Goal: Task Accomplishment & Management: Use online tool/utility

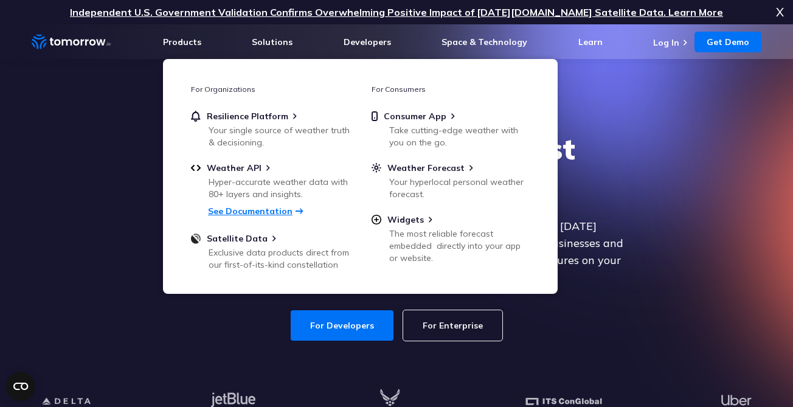
click at [251, 215] on link "See Documentation" at bounding box center [250, 211] width 85 height 11
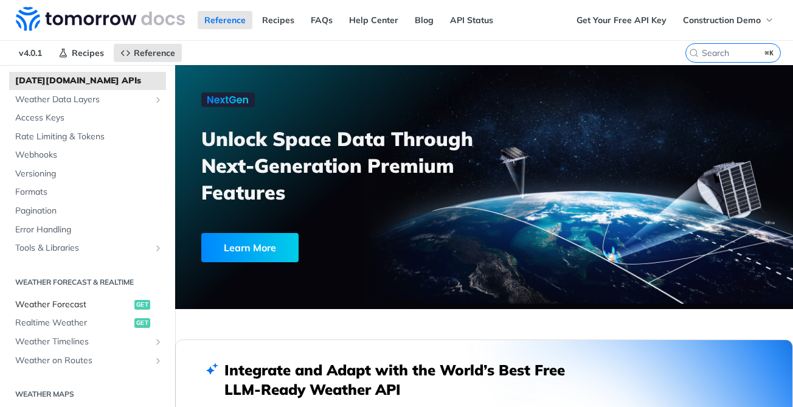
scroll to position [60, 0]
click at [64, 334] on link "Weather Timelines" at bounding box center [87, 343] width 157 height 18
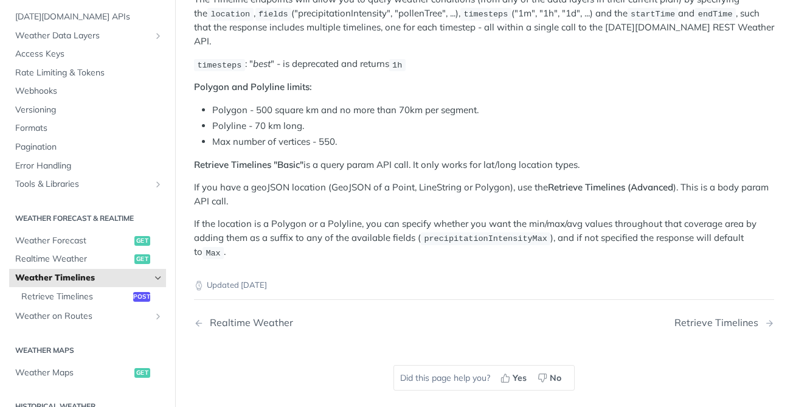
scroll to position [148, 0]
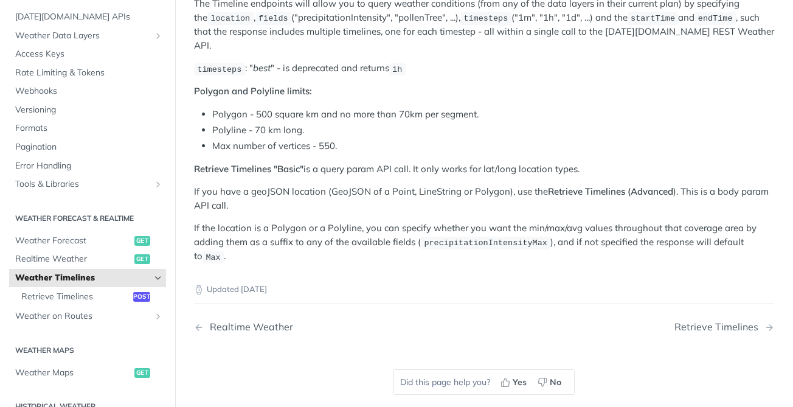
click at [65, 307] on ul "Weather Forecast get Realtime Weather get Weather Timelines Retrieve Timelines …" at bounding box center [87, 278] width 157 height 94
click at [69, 302] on span "Retrieve Timelines" at bounding box center [75, 297] width 109 height 12
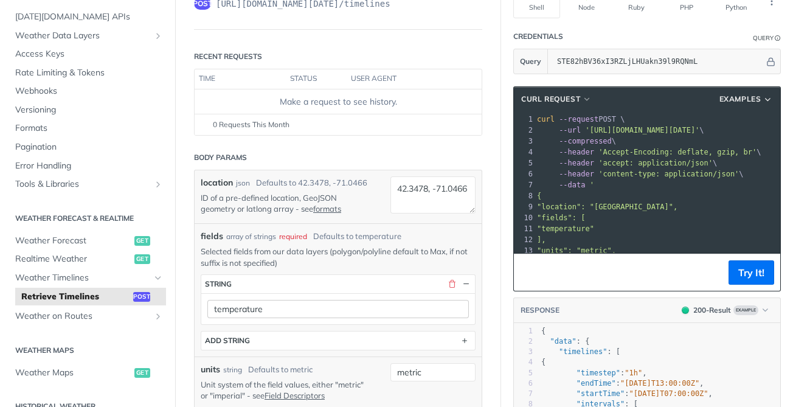
scroll to position [120, 0]
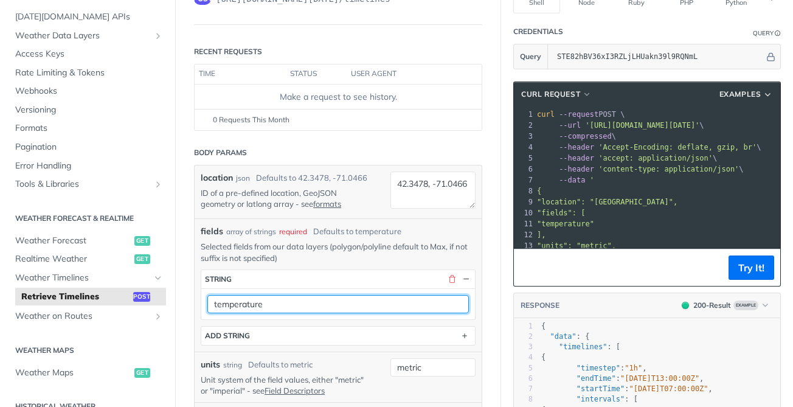
click at [297, 305] on input "temperature" at bounding box center [338, 304] width 262 height 18
type input "temperature"
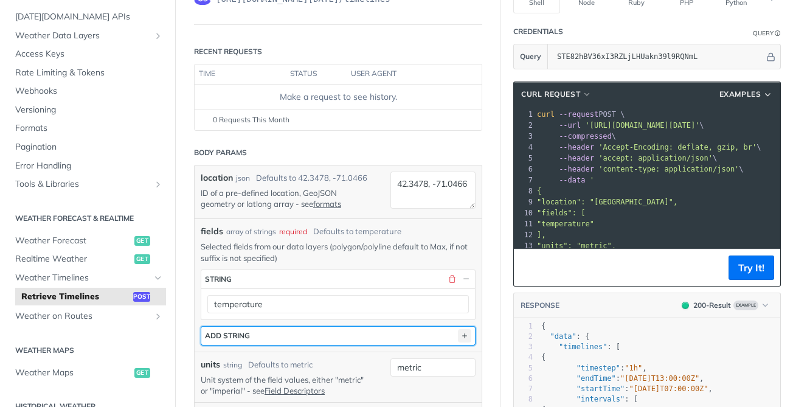
click at [464, 336] on icon "button" at bounding box center [464, 335] width 13 height 13
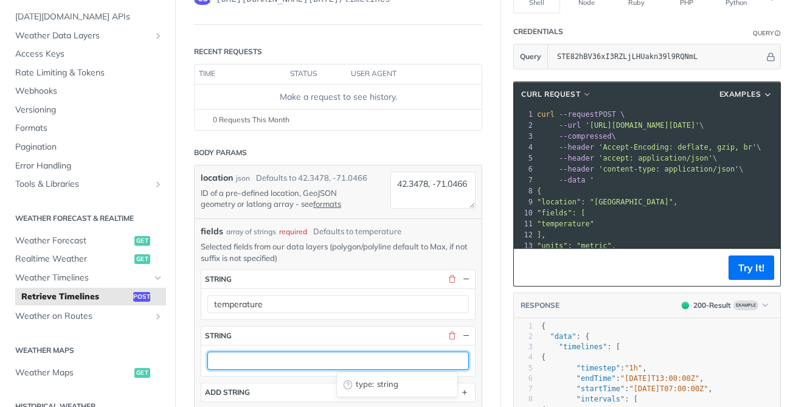
click at [410, 356] on input "text" at bounding box center [338, 361] width 262 height 18
click at [254, 363] on input "text" at bounding box center [338, 361] width 262 height 18
paste input "Flood"
type input "Flood"
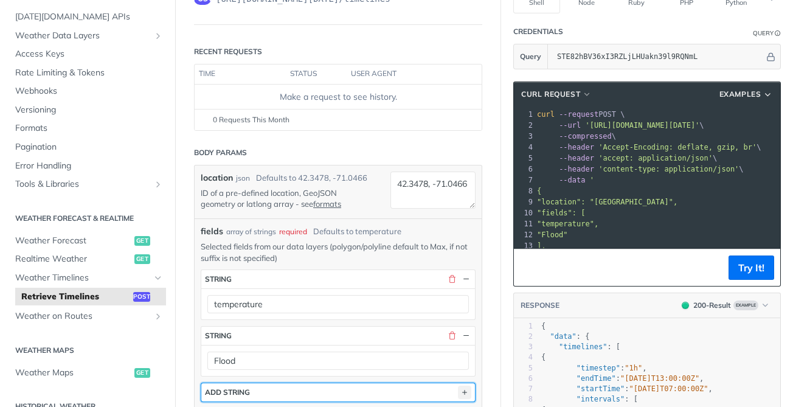
click at [461, 387] on icon "button" at bounding box center [464, 392] width 13 height 13
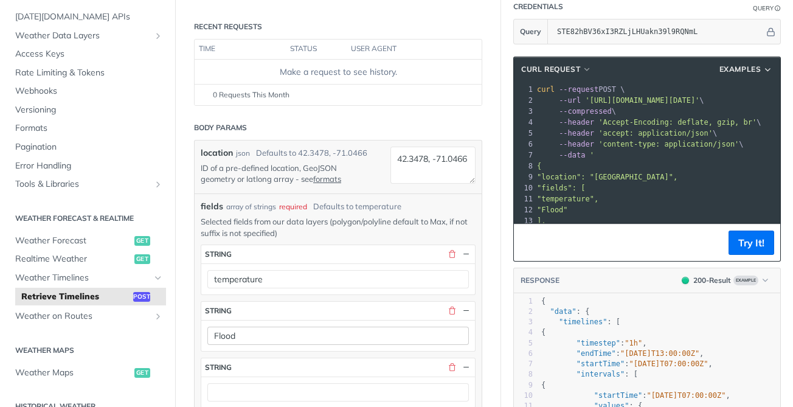
scroll to position [147, 0]
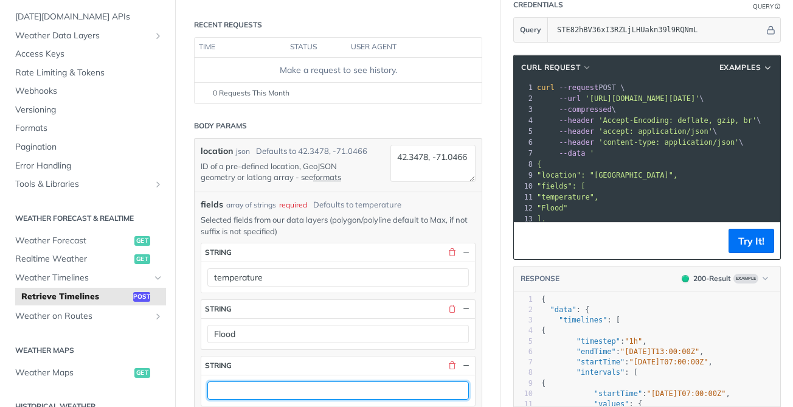
click at [259, 386] on input "text" at bounding box center [338, 390] width 262 height 18
paste input "Advanced Precipitation"
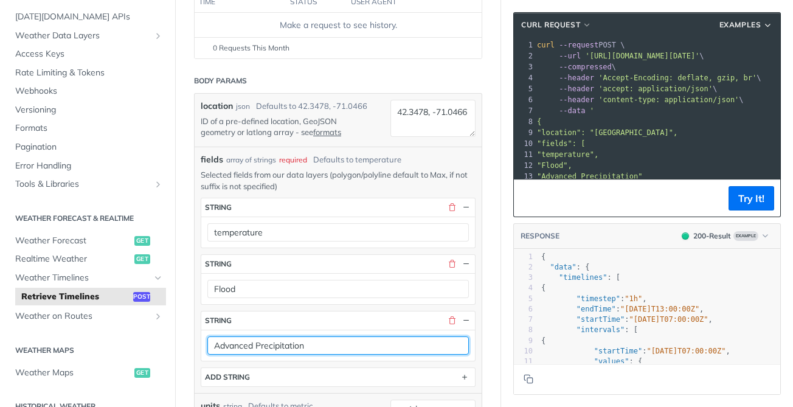
scroll to position [200, 0]
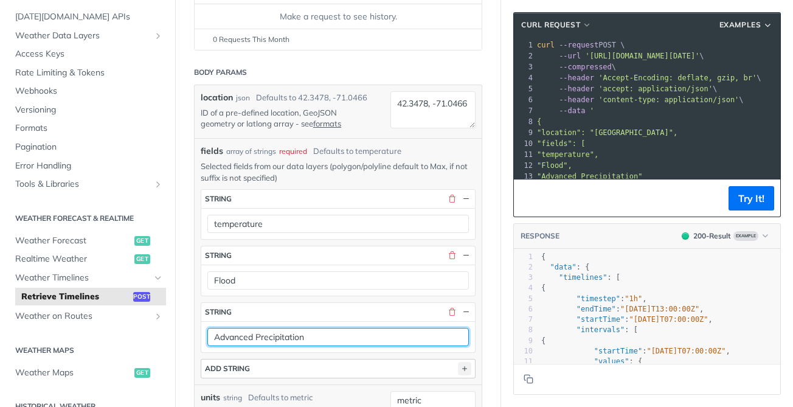
type input "Advanced Precipitation"
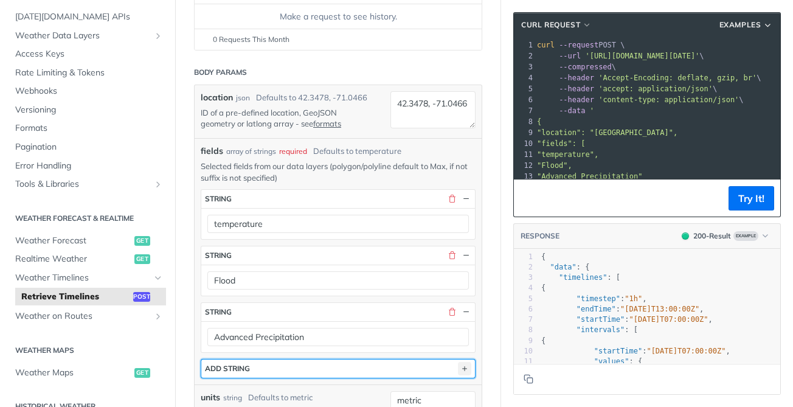
click at [470, 364] on icon "button" at bounding box center [464, 368] width 13 height 13
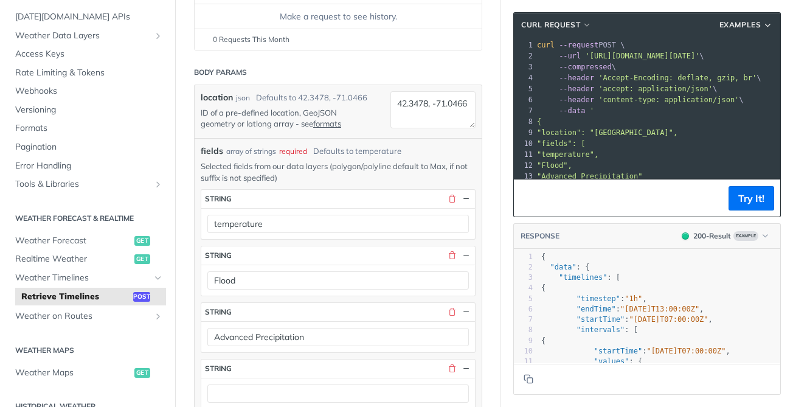
scroll to position [238, 0]
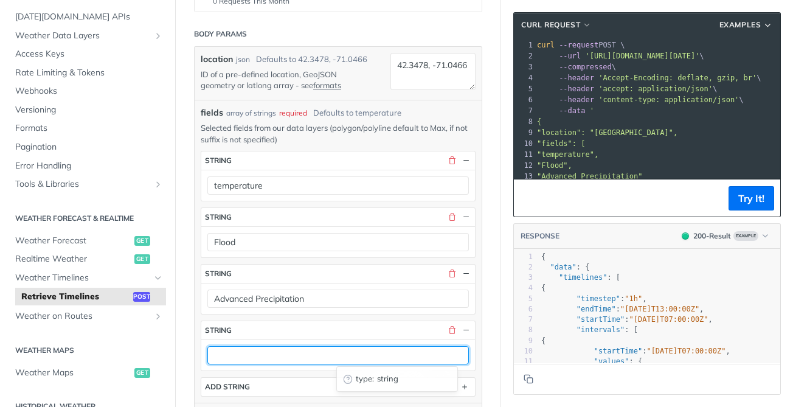
click at [368, 358] on input "text" at bounding box center [338, 355] width 262 height 18
paste input "visibility"
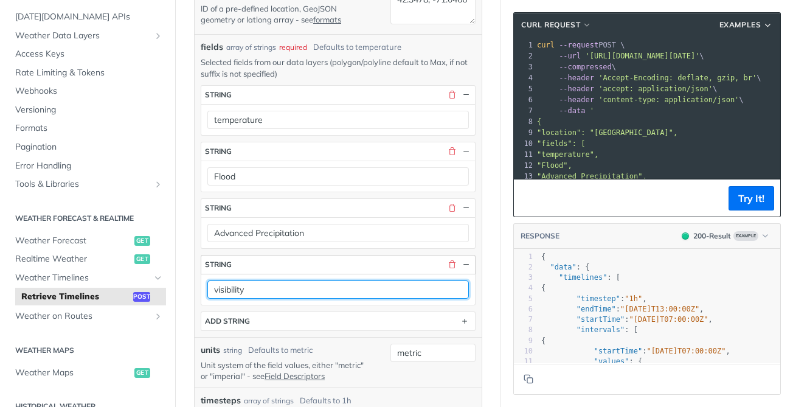
scroll to position [313, 0]
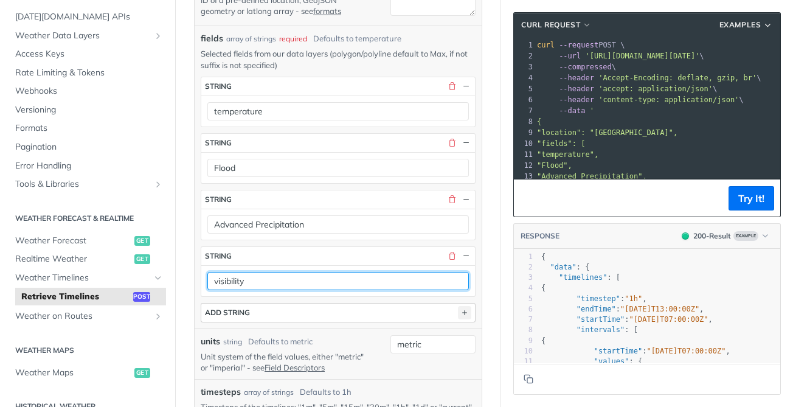
type input "visibility"
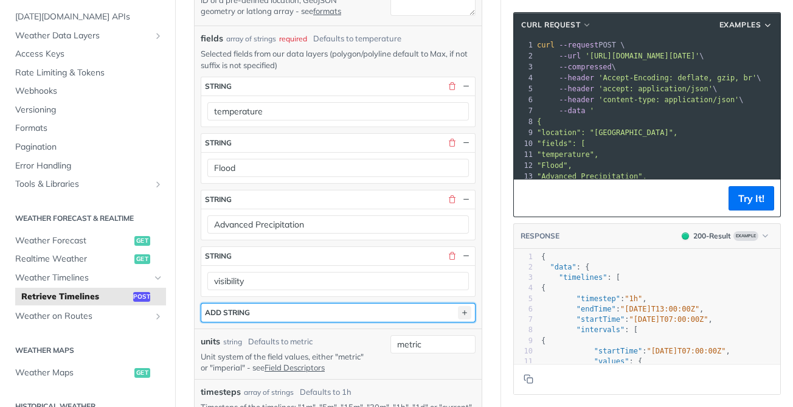
click at [465, 315] on icon "button" at bounding box center [464, 312] width 13 height 13
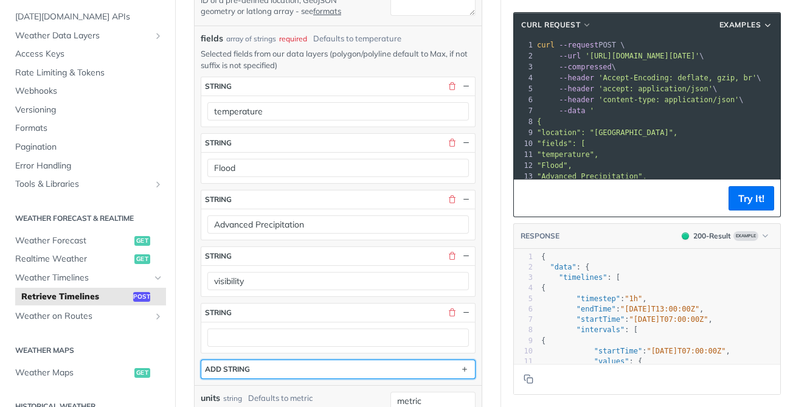
scroll to position [364, 0]
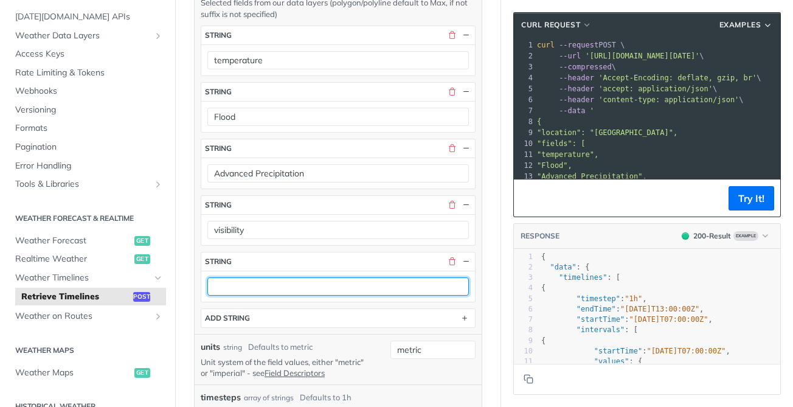
click at [363, 286] on input "text" at bounding box center [338, 286] width 262 height 18
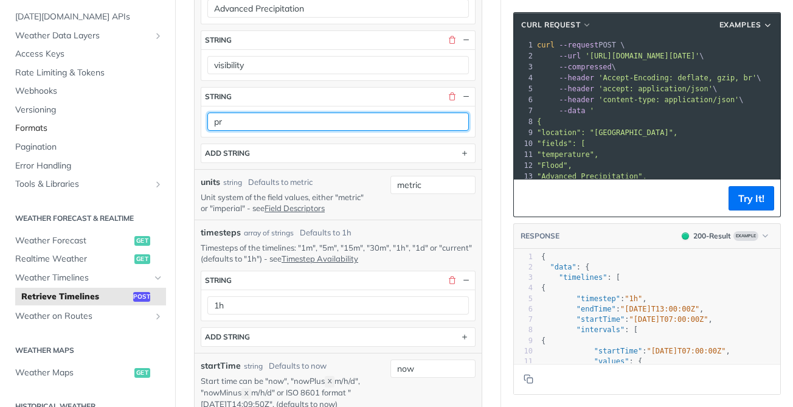
scroll to position [0, 0]
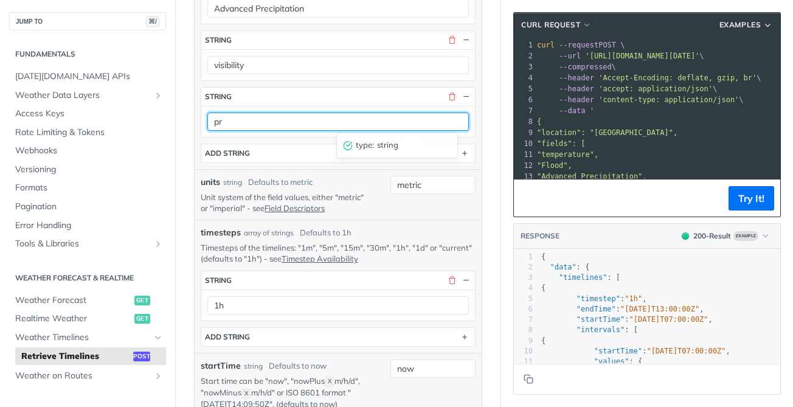
click at [330, 121] on input "pr" at bounding box center [338, 122] width 262 height 18
paste input "ecipitationIntensity"
type input "precipitationIntensity"
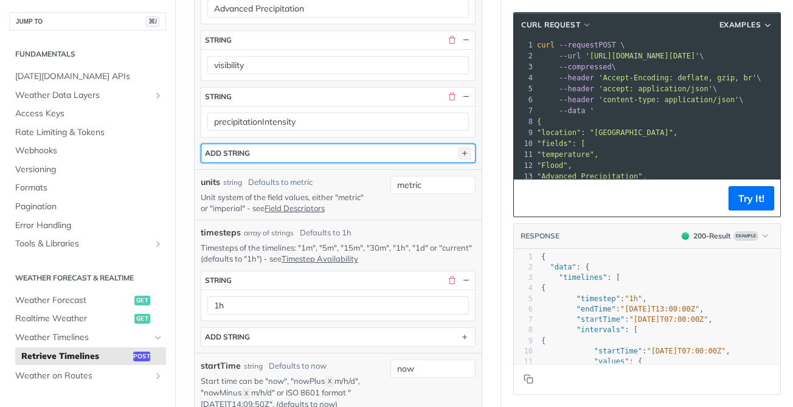
click at [468, 152] on icon "button" at bounding box center [464, 153] width 13 height 13
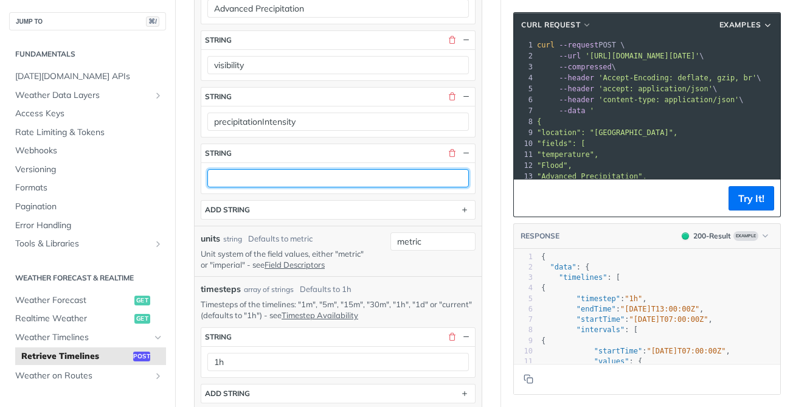
click at [360, 179] on input "text" at bounding box center [338, 178] width 262 height 18
paste input "windSpeed"
type input "windSpeed"
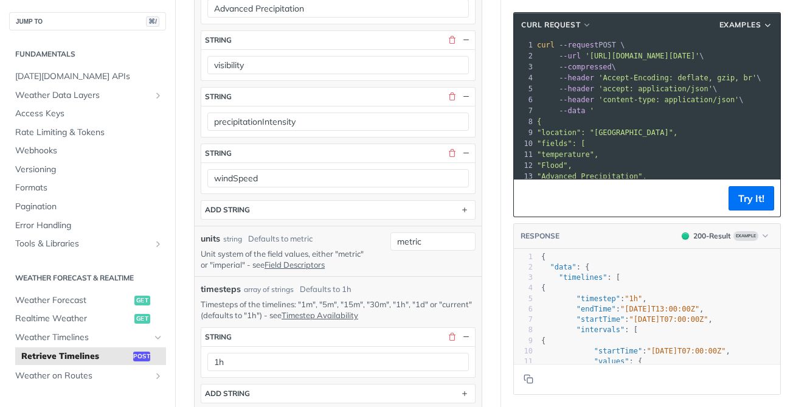
click at [308, 195] on div "fields * string temperature string Flood string Advanced Precipitation string v…" at bounding box center [338, 40] width 275 height 359
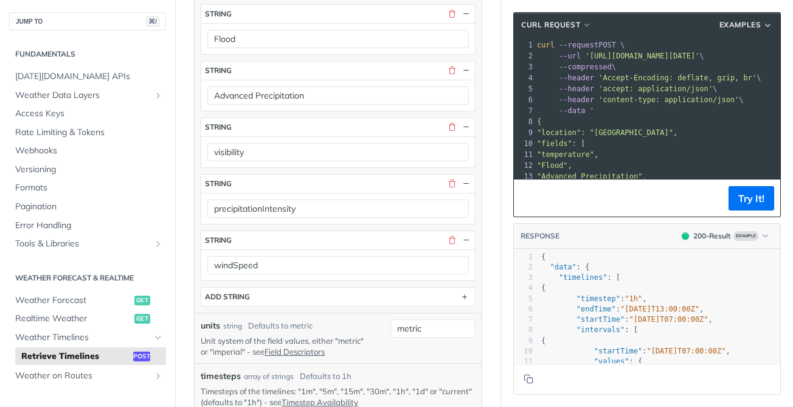
scroll to position [508, 0]
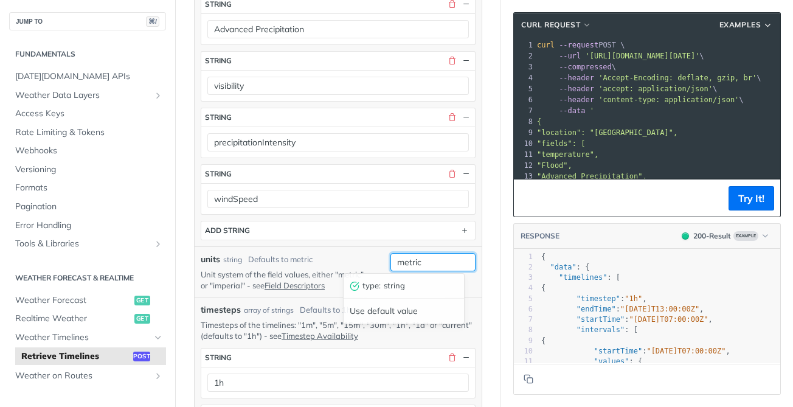
click at [439, 268] on input "metric" at bounding box center [432, 262] width 85 height 18
click at [381, 244] on div "fields array of strings required Defaults to temperature Selected fields from o…" at bounding box center [338, 37] width 287 height 415
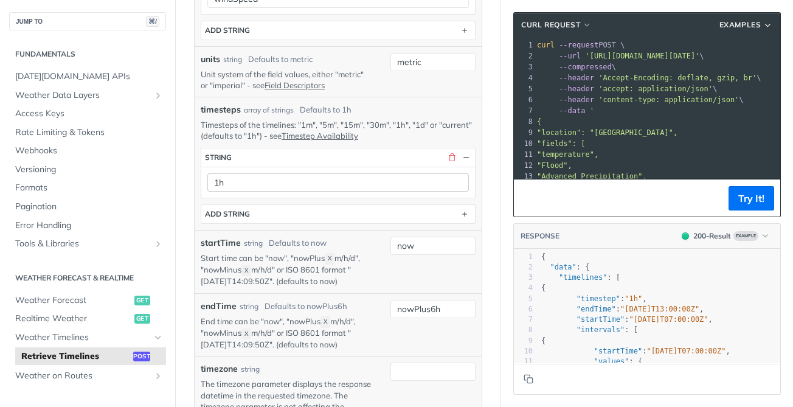
scroll to position [753, 0]
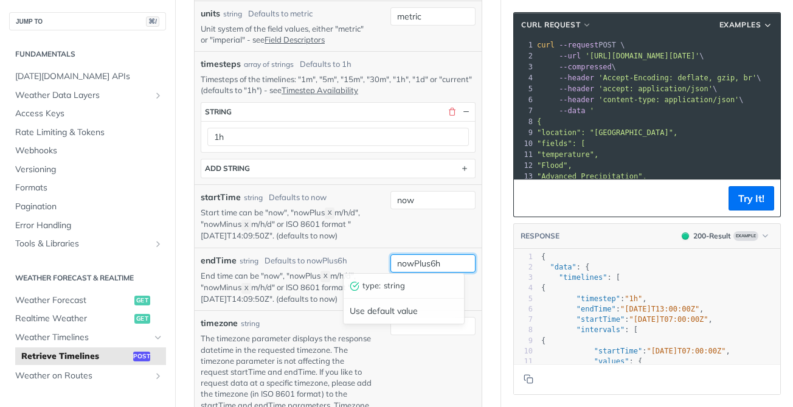
click at [436, 265] on input "nowPlus6h" at bounding box center [432, 263] width 85 height 18
click at [452, 266] on input "nowPlus10h" at bounding box center [432, 263] width 85 height 18
type input "nowPlus10d"
click at [409, 236] on div "startTime string Defaults to now Start time can be "now", "nowPlus X m/h/d", "n…" at bounding box center [338, 216] width 275 height 50
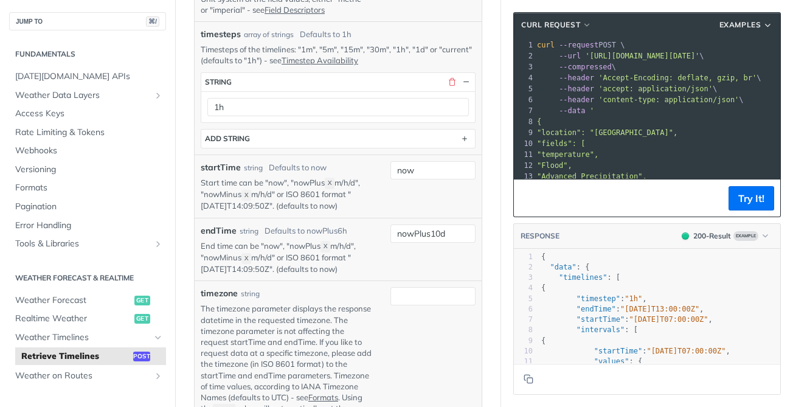
scroll to position [785, 0]
click at [409, 297] on input "timezone" at bounding box center [432, 295] width 85 height 18
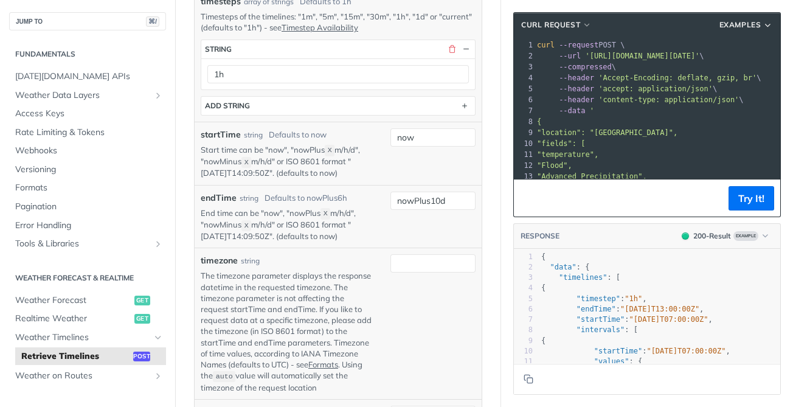
click at [395, 353] on div "timezone string The timezone parameter displays the response datetime in the re…" at bounding box center [338, 323] width 275 height 138
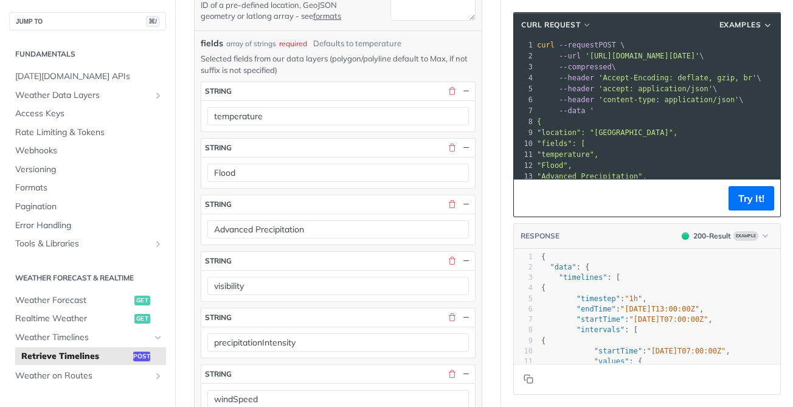
scroll to position [130, 0]
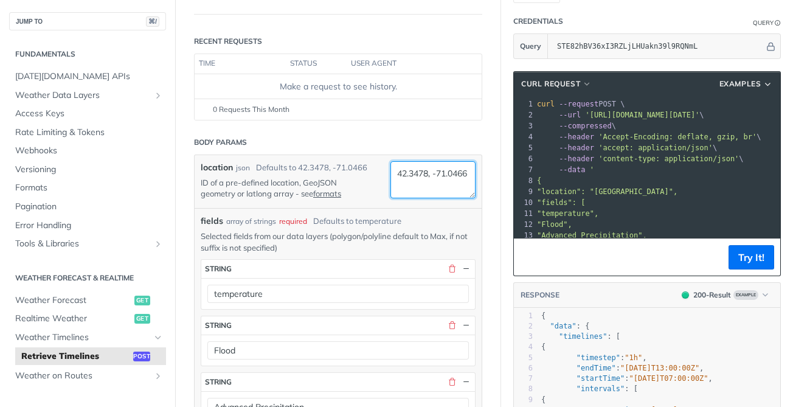
click at [450, 184] on textarea "42.3478, -71.0466" at bounding box center [432, 179] width 85 height 37
drag, startPoint x: 448, startPoint y: 184, endPoint x: 373, endPoint y: 170, distance: 75.6
click at [373, 170] on div "location json Defaults to 42.3478, -71.0466 ID of a pre-defined location, GeoJS…" at bounding box center [338, 181] width 275 height 41
paste textarea "33.6954° N, 78.8802° W"
click at [451, 174] on textarea "33.6954° N, 78.8802" at bounding box center [432, 179] width 85 height 37
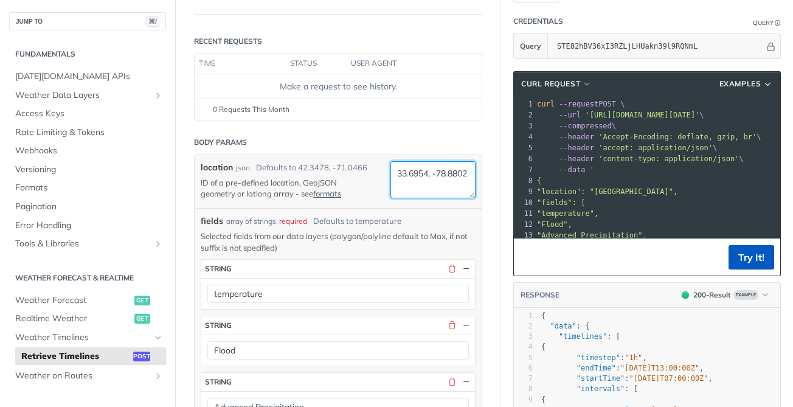
type textarea "33.6954, -78.8802"
click at [741, 264] on button "Try It!" at bounding box center [752, 257] width 46 height 24
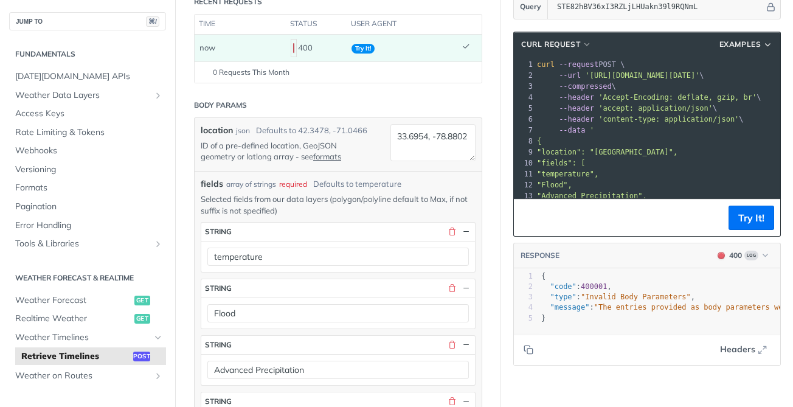
scroll to position [170, 0]
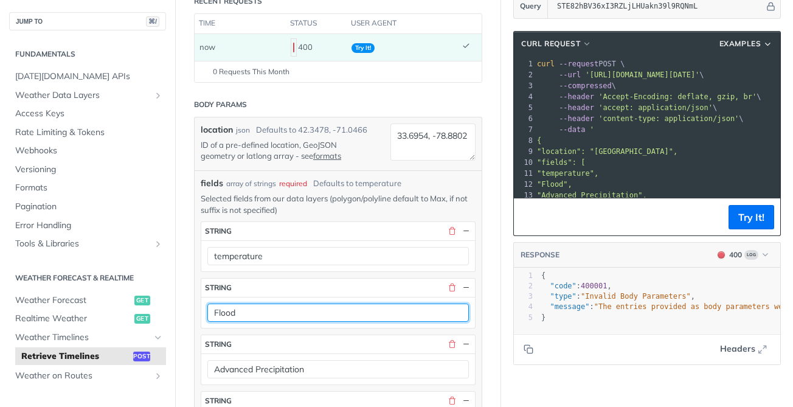
click at [217, 310] on input "Flood" at bounding box center [338, 312] width 262 height 18
type input "flood"
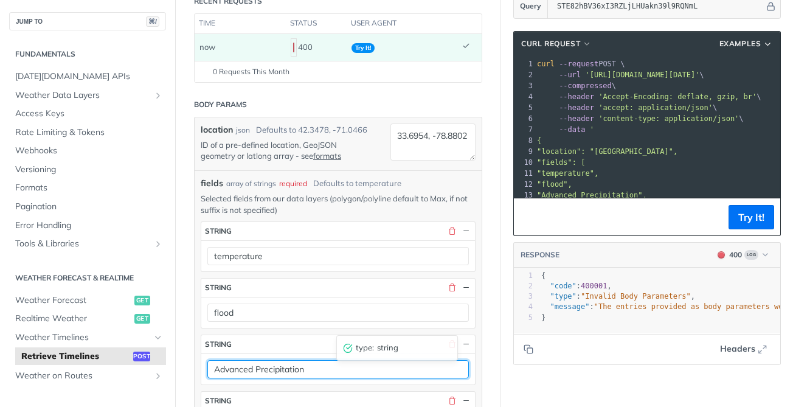
click at [221, 365] on input "Advanced Precipitation" at bounding box center [338, 369] width 262 height 18
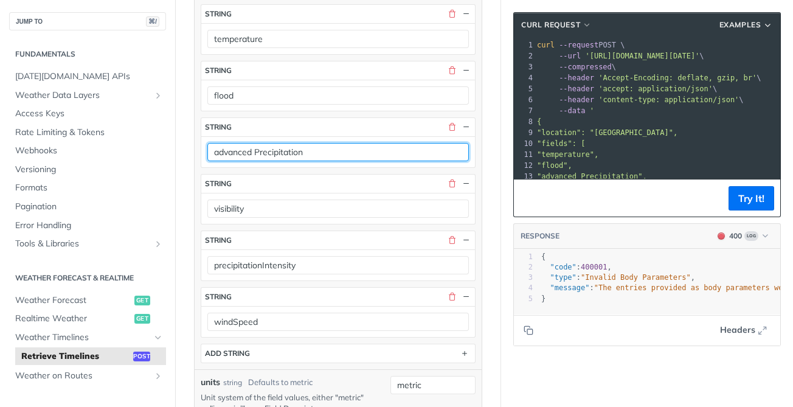
scroll to position [398, 0]
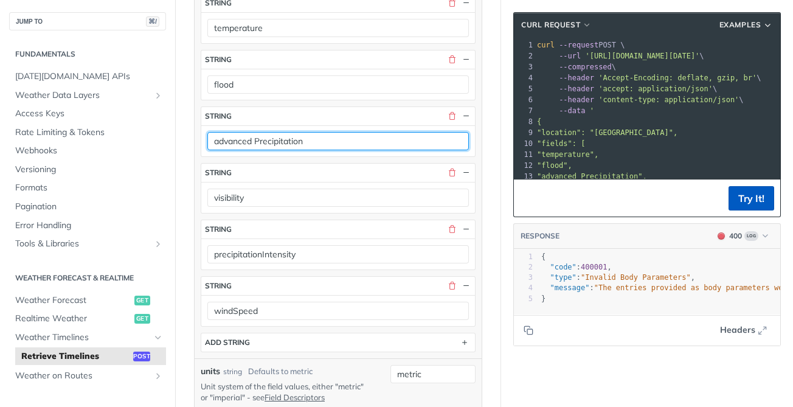
type input "advanced Precipitation"
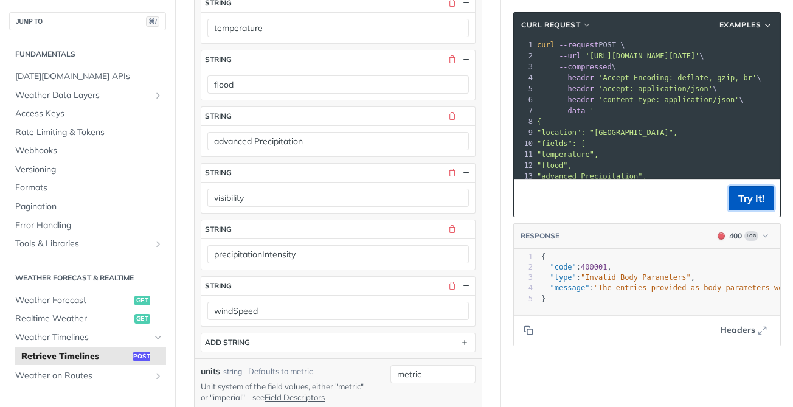
click at [747, 198] on button "Try It!" at bounding box center [752, 198] width 46 height 24
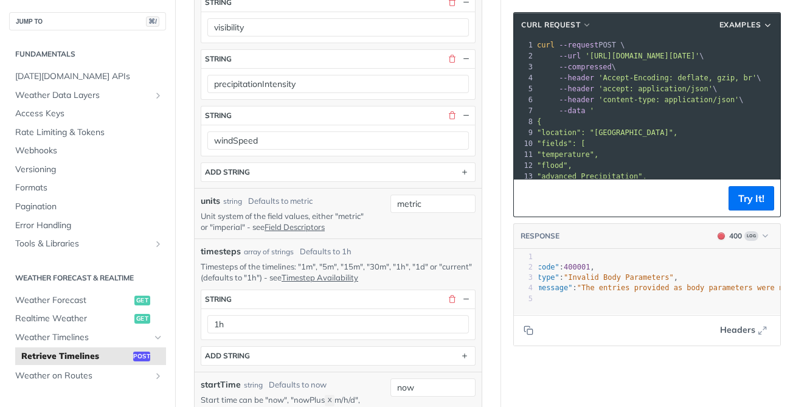
scroll to position [570, 0]
click at [743, 196] on button "Try It!" at bounding box center [752, 198] width 46 height 24
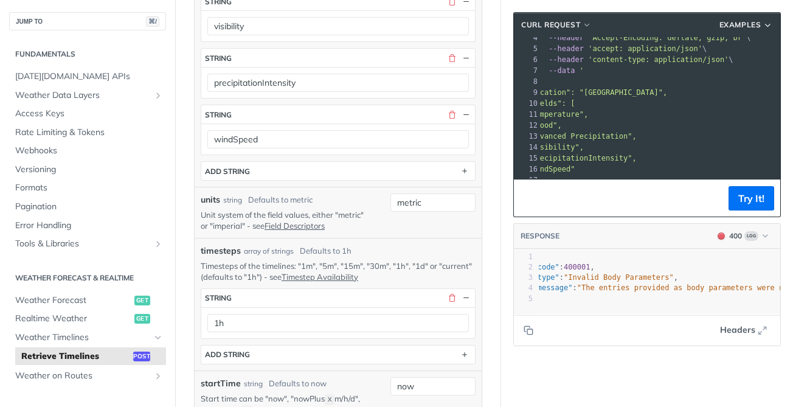
scroll to position [0, 0]
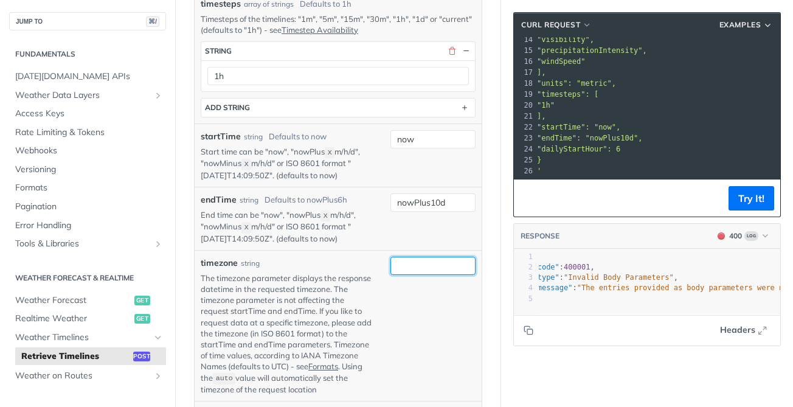
click at [423, 266] on input "timezone" at bounding box center [432, 266] width 85 height 18
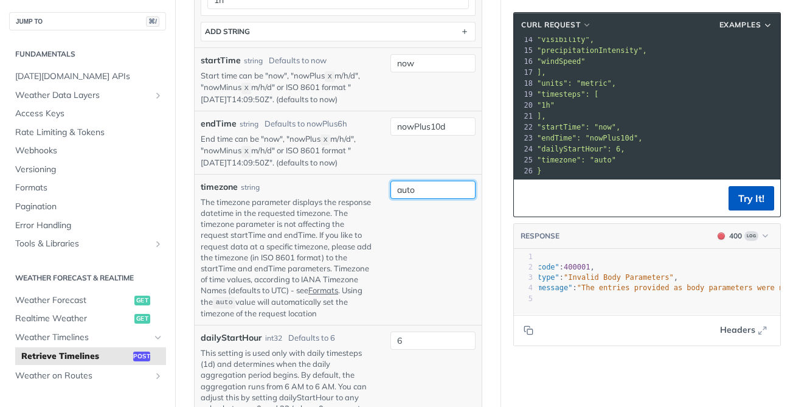
type input "auto"
click at [769, 196] on button "Try It!" at bounding box center [752, 198] width 46 height 24
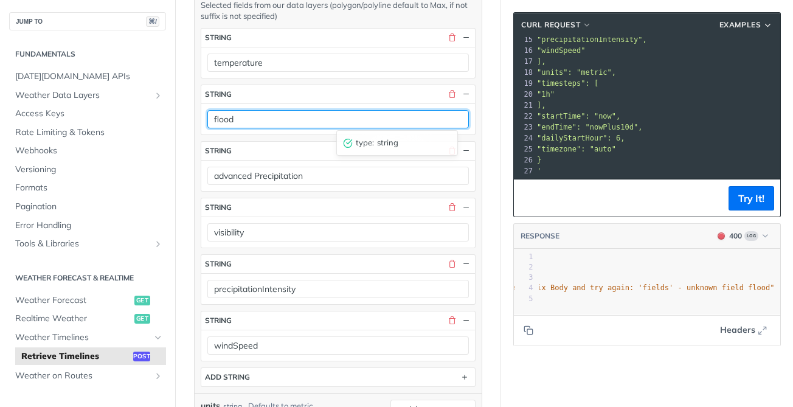
click at [378, 120] on input "flood" at bounding box center [338, 119] width 262 height 18
click at [272, 120] on input "flood" at bounding box center [338, 119] width 262 height 18
paste input "Index"
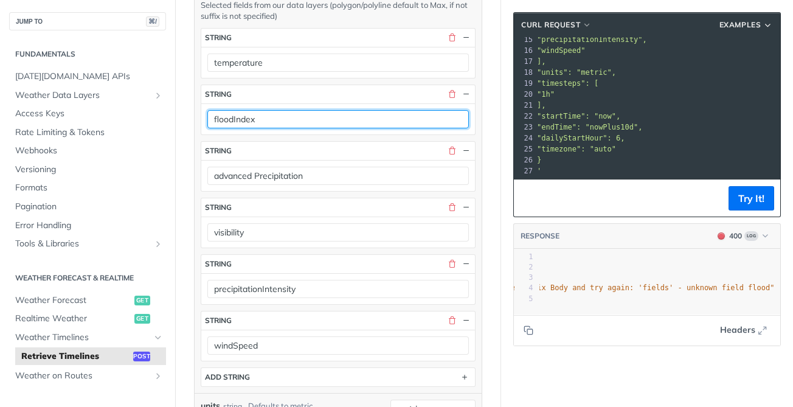
type input "floodIndex"
click at [328, 138] on div "fields * string temperature string floodIndex string advanced Precipitation str…" at bounding box center [338, 207] width 275 height 359
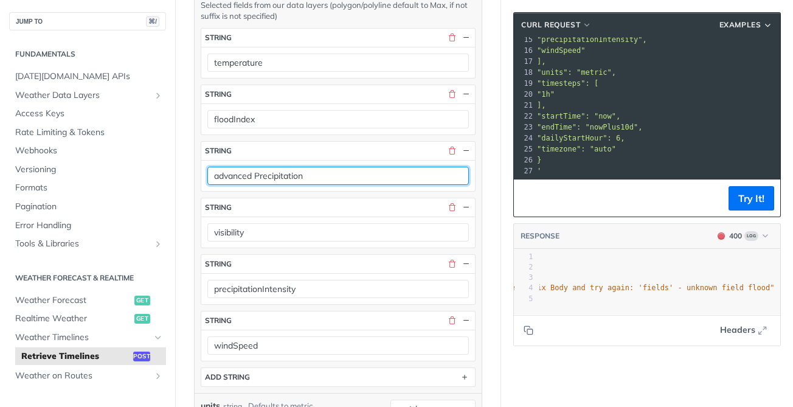
click at [269, 167] on input "advanced Precipitation" at bounding box center [338, 176] width 262 height 18
click at [269, 168] on input "advanced Precipitation" at bounding box center [338, 176] width 262 height 18
paste input "hailBinary"
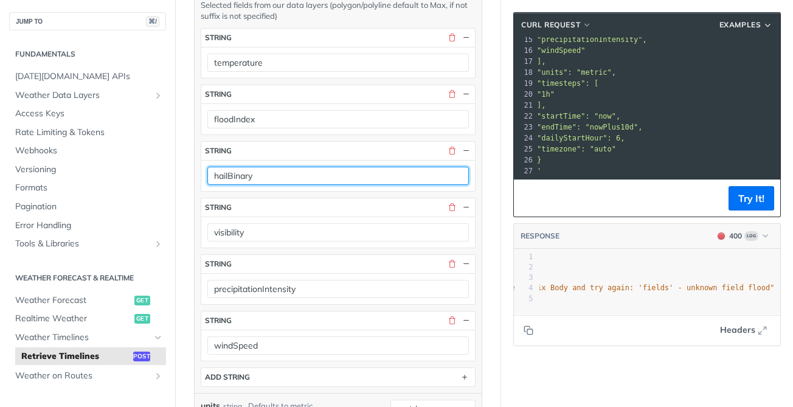
type input "hailBinary"
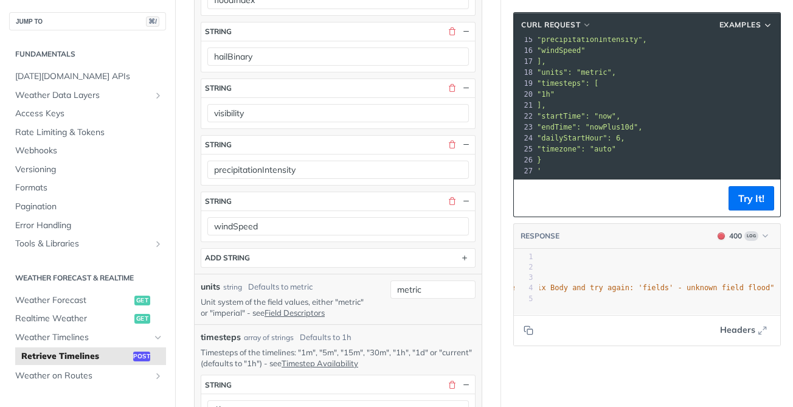
scroll to position [550, 0]
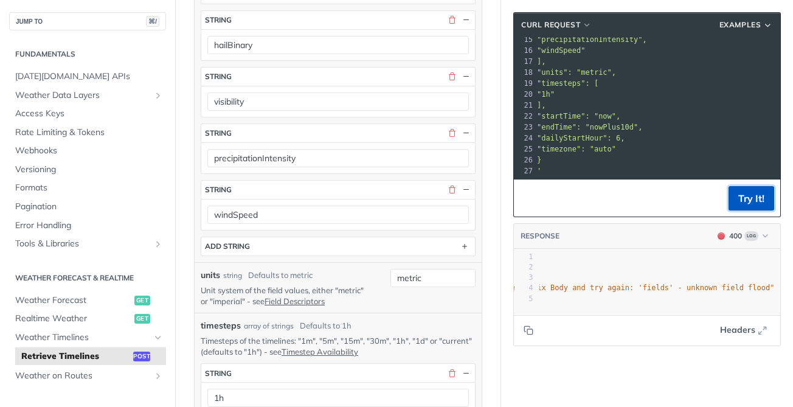
click at [752, 203] on button "Try It!" at bounding box center [752, 198] width 46 height 24
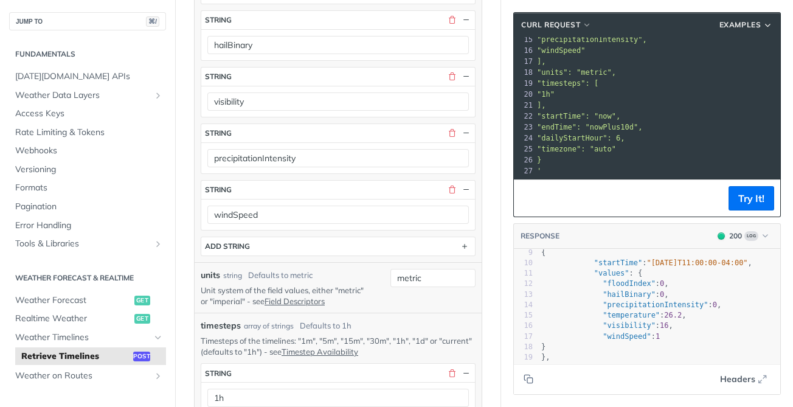
scroll to position [87, 0]
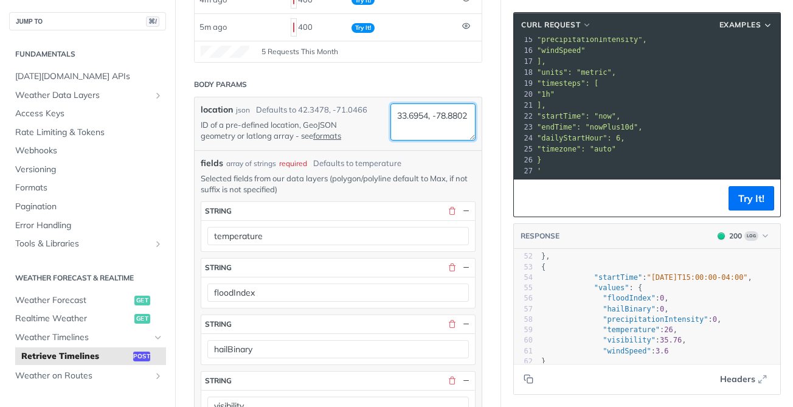
drag, startPoint x: 442, startPoint y: 128, endPoint x: 388, endPoint y: 114, distance: 56.1
click at [387, 114] on div "location json Defaults to 42.3478, -71.0466 ID of a pre-defined location, GeoJS…" at bounding box center [338, 123] width 275 height 41
paste textarea "5845° N, 101.855"
click at [442, 117] on textarea "33.5845° N, 101.8552" at bounding box center [432, 121] width 85 height 37
click at [399, 126] on textarea "33.5845°, 101.8552" at bounding box center [432, 121] width 85 height 37
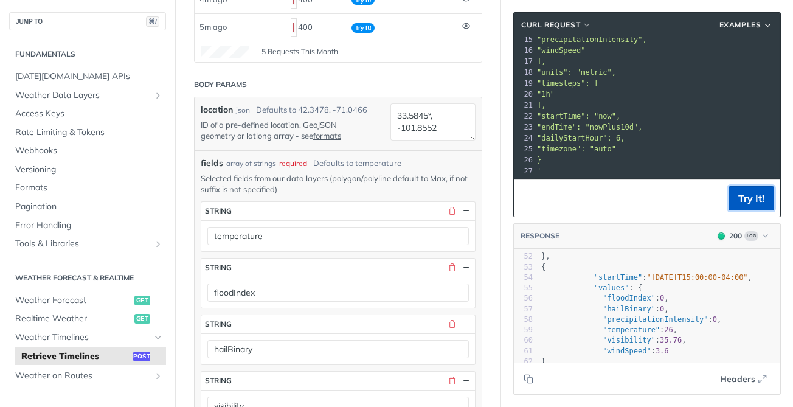
click at [758, 202] on button "Try It!" at bounding box center [752, 198] width 46 height 24
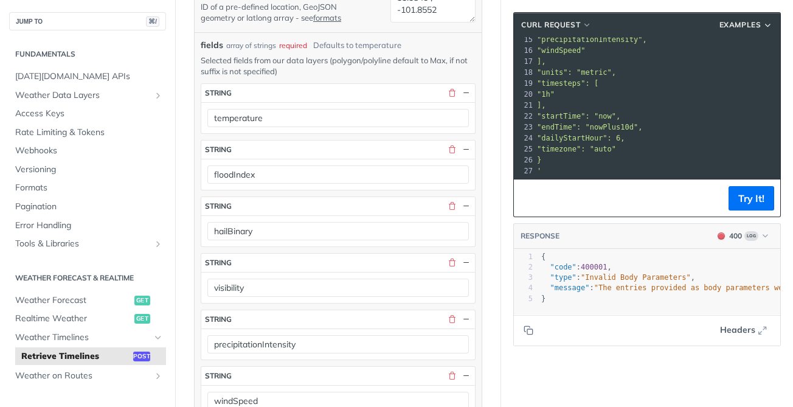
scroll to position [249, 0]
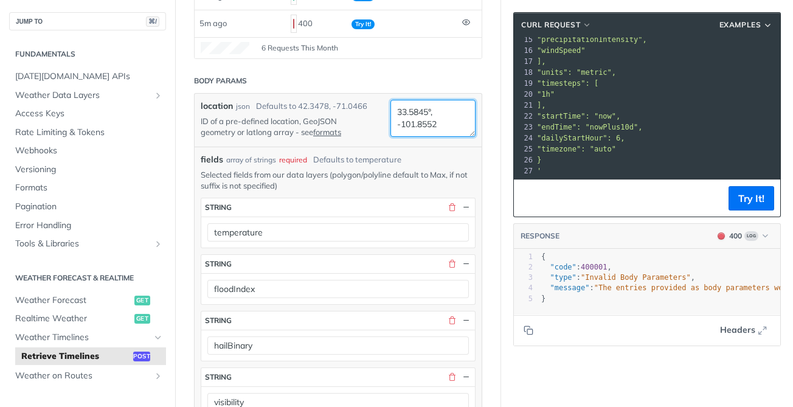
click at [431, 114] on textarea "33.5845°, -101.8552" at bounding box center [432, 118] width 85 height 37
click at [747, 193] on button "Try It!" at bounding box center [752, 198] width 46 height 24
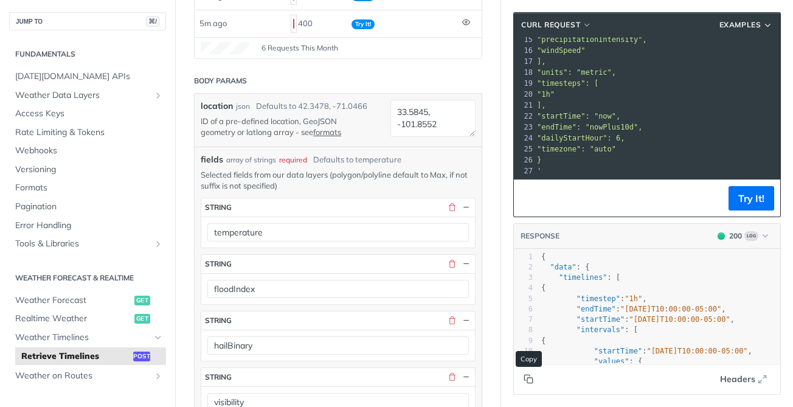
click at [525, 375] on icon "Copy to clipboard" at bounding box center [529, 379] width 10 height 10
drag, startPoint x: 447, startPoint y: 123, endPoint x: 392, endPoint y: 116, distance: 55.2
click at [392, 116] on textarea "33.5845, -101.8552" at bounding box center [432, 118] width 85 height 37
paste textarea "6954° N, 78.8802° W"
drag, startPoint x: 441, startPoint y: 113, endPoint x: 427, endPoint y: 113, distance: 14.0
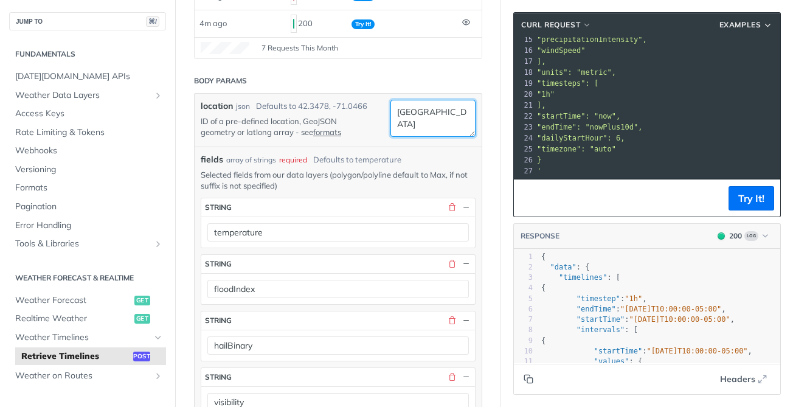
click at [427, 113] on textarea "33.6954° N, 78.8802° W" at bounding box center [432, 118] width 85 height 37
click at [452, 114] on textarea "33.6954° N, 78.8802° W" at bounding box center [432, 118] width 85 height 37
click at [434, 114] on textarea "33.6954° 78.8802° W" at bounding box center [432, 118] width 85 height 37
click at [447, 126] on textarea "33.6954 78.8802° W" at bounding box center [432, 118] width 85 height 37
click at [398, 123] on textarea "33.6954 78.8802" at bounding box center [432, 118] width 85 height 37
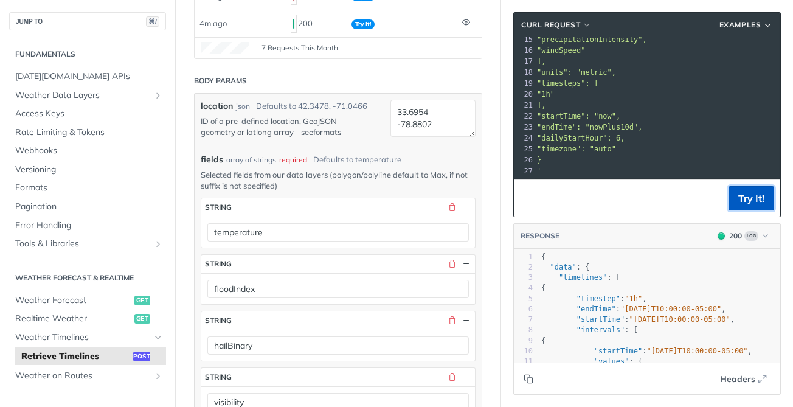
click at [752, 200] on button "Try It!" at bounding box center [752, 198] width 46 height 24
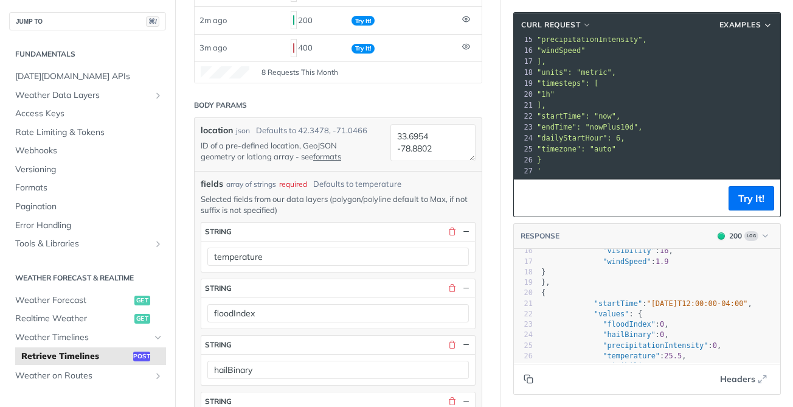
scroll to position [200, 0]
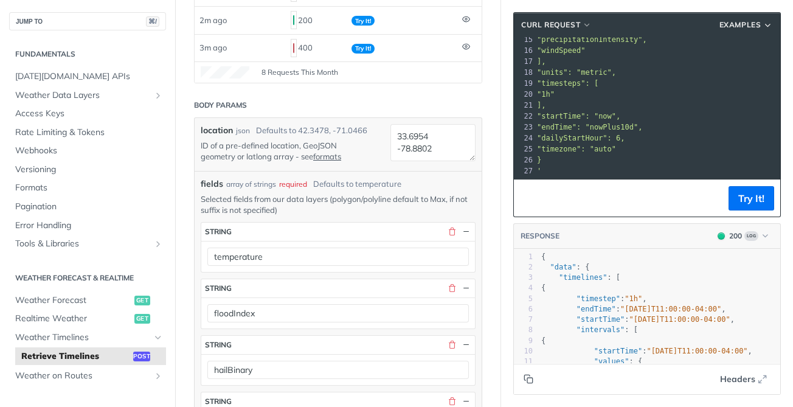
click at [531, 381] on icon "Copy to clipboard" at bounding box center [529, 379] width 10 height 10
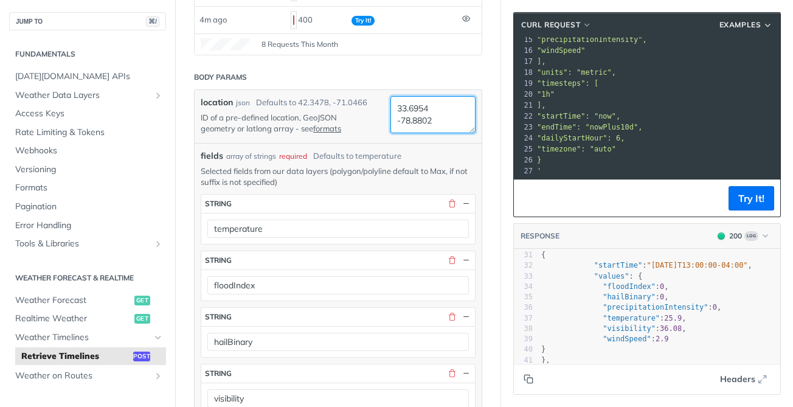
drag, startPoint x: 440, startPoint y: 120, endPoint x: 390, endPoint y: 109, distance: 51.1
click at [390, 109] on textarea "33.6954 -78.8802" at bounding box center [432, 114] width 85 height 37
paste textarea "29.7601° N, 95.3701° W"
click at [443, 108] on textarea "29.7601° N, 95.3701° W" at bounding box center [432, 114] width 85 height 37
click at [448, 121] on textarea "29.7601, 95.3701° W" at bounding box center [432, 114] width 85 height 37
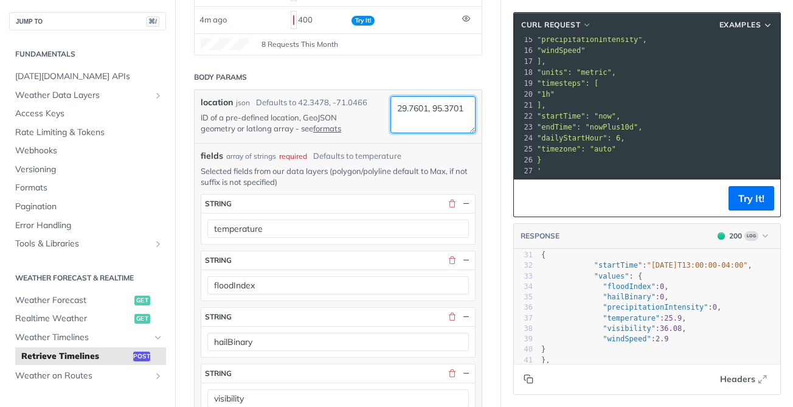
click at [432, 113] on textarea "29.7601, 95.3701" at bounding box center [432, 114] width 85 height 37
type textarea "29.7601, -95.3701"
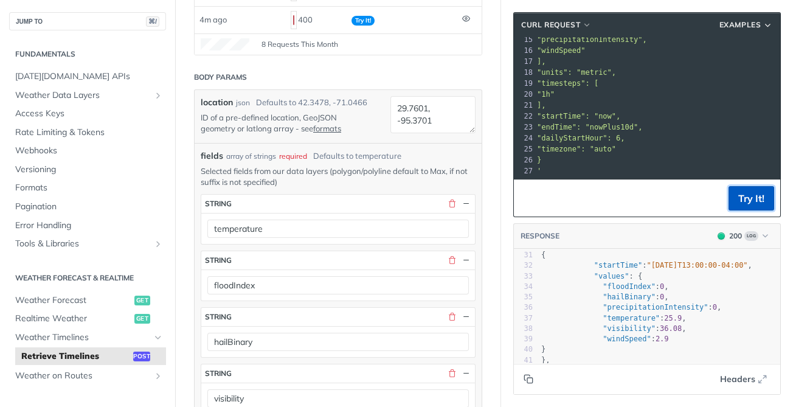
click at [747, 193] on button "Try It!" at bounding box center [752, 198] width 46 height 24
click at [532, 381] on icon "Copy to clipboard" at bounding box center [529, 380] width 5 height 5
click at [769, 234] on icon "button" at bounding box center [765, 235] width 9 height 9
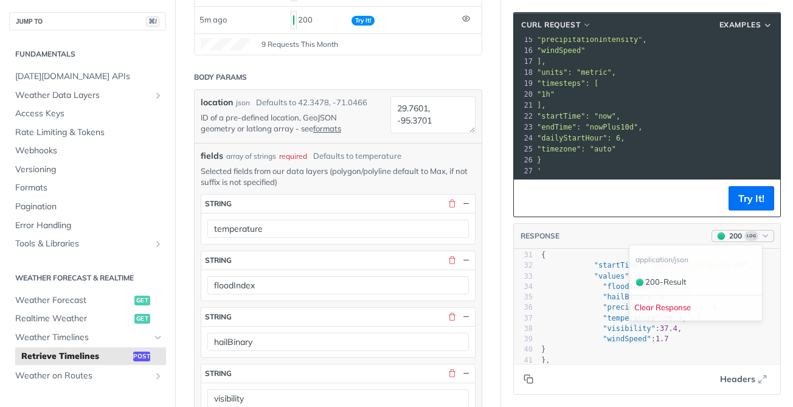
click at [768, 234] on icon "button" at bounding box center [765, 235] width 9 height 9
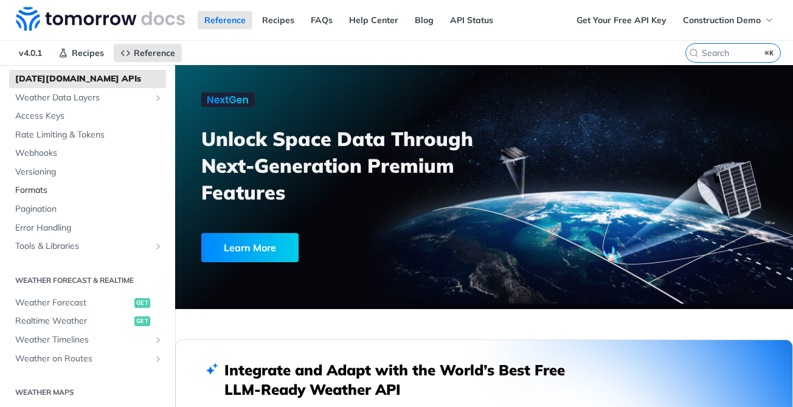
scroll to position [41, 0]
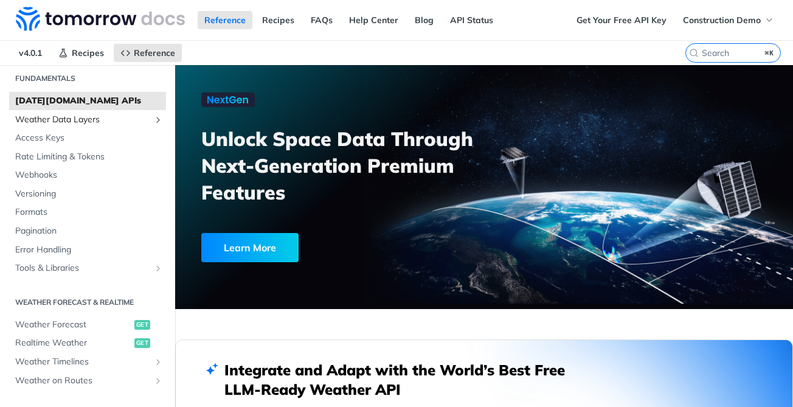
click at [81, 122] on span "Weather Data Layers" at bounding box center [82, 120] width 135 height 12
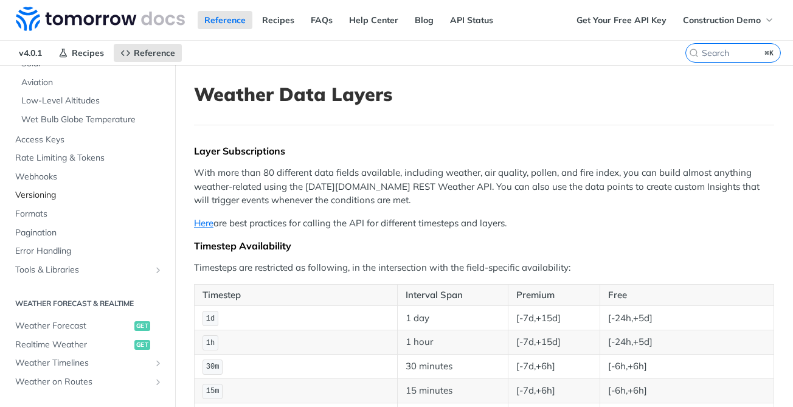
scroll to position [199, 0]
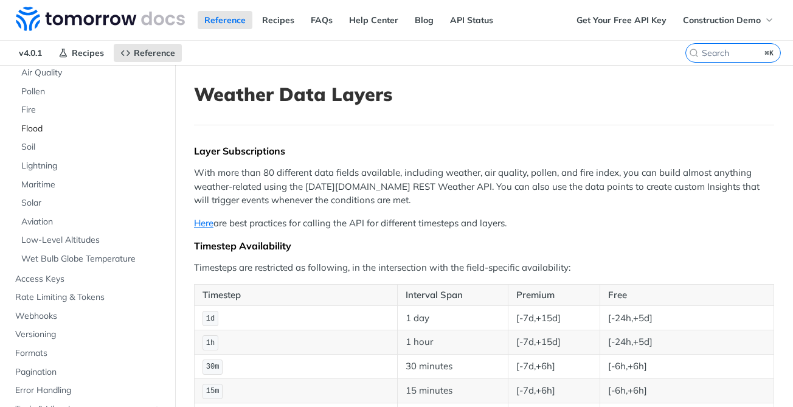
click at [46, 128] on span "Flood" at bounding box center [92, 129] width 142 height 12
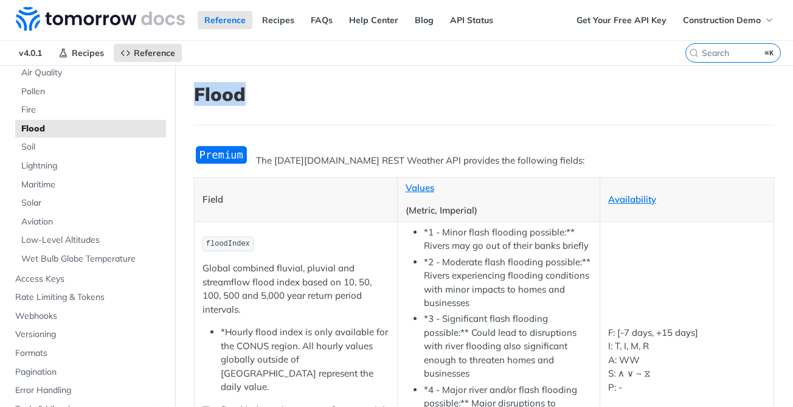
copy h1 "Flood"
drag, startPoint x: 257, startPoint y: 106, endPoint x: 196, endPoint y: 99, distance: 61.9
click at [196, 99] on header "Flood" at bounding box center [484, 104] width 580 height 42
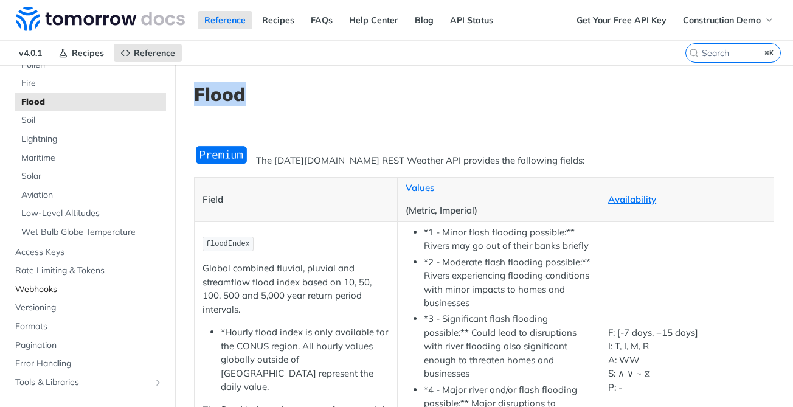
scroll to position [89, 0]
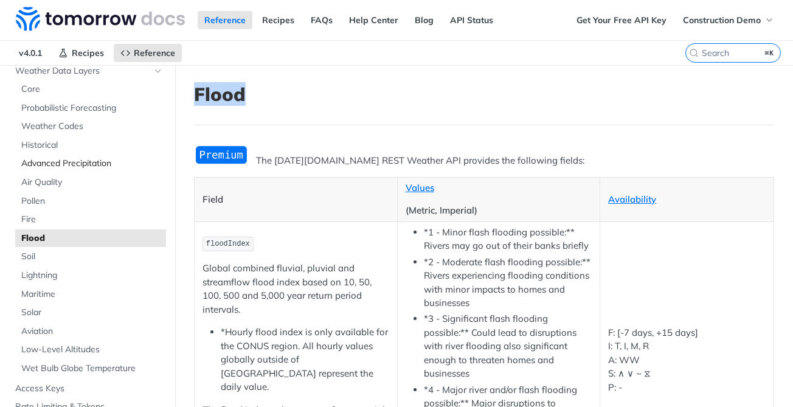
click at [86, 164] on span "Advanced Precipitation" at bounding box center [92, 164] width 142 height 12
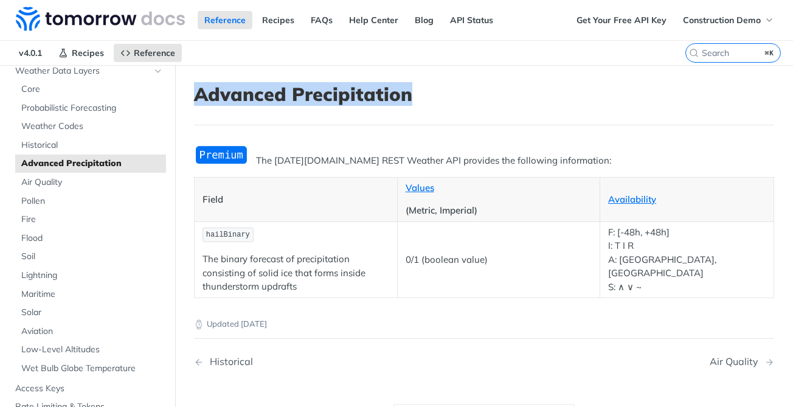
copy h1 "Advanced Precipitation"
drag, startPoint x: 422, startPoint y: 95, endPoint x: 195, endPoint y: 92, distance: 227.5
click at [194, 92] on h1 "Advanced Precipitation" at bounding box center [484, 94] width 580 height 22
click at [75, 86] on span "Core" at bounding box center [92, 89] width 142 height 12
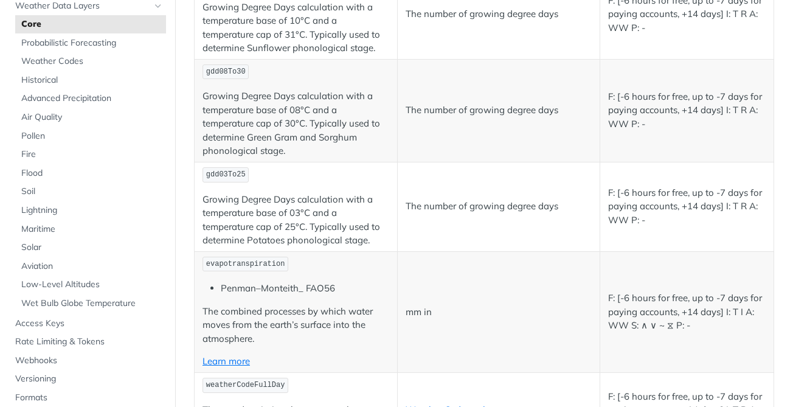
scroll to position [4154, 0]
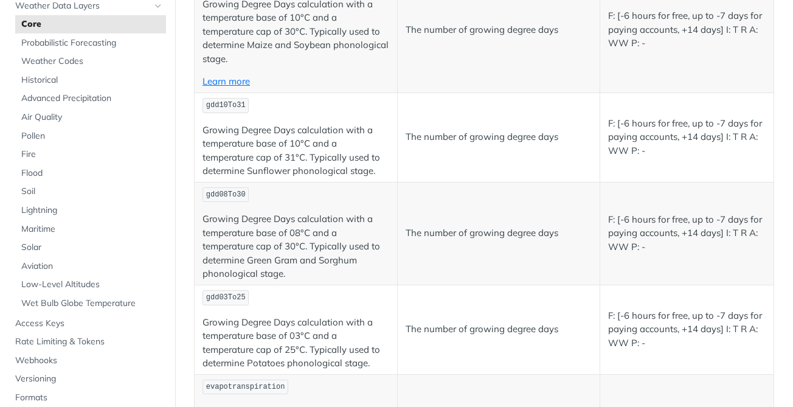
copy span "visibility"
drag, startPoint x: 251, startPoint y: 218, endPoint x: 194, endPoint y: 218, distance: 56.6
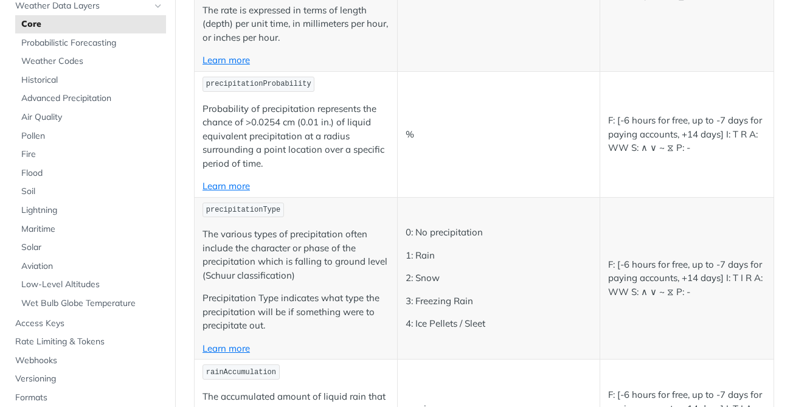
scroll to position [1916, 0]
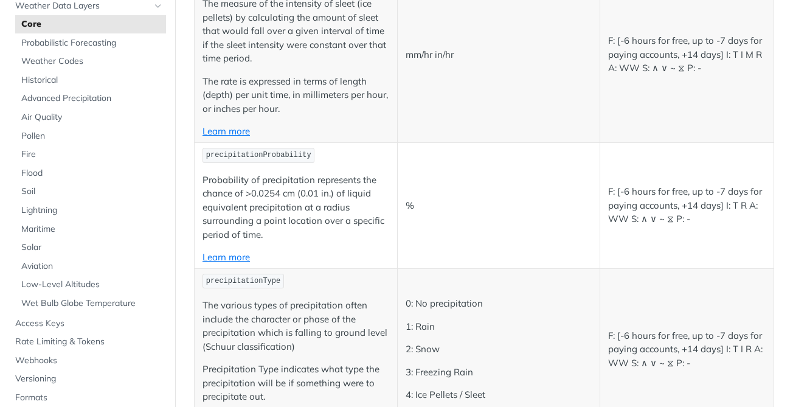
copy span "ecipitationIntensity"
copy span "precipitationIntensity"
drag, startPoint x: 302, startPoint y: 47, endPoint x: 206, endPoint y: 53, distance: 96.9
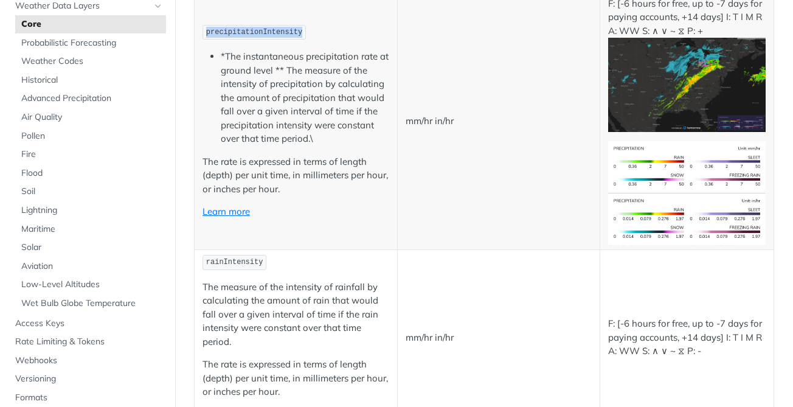
scroll to position [961, 0]
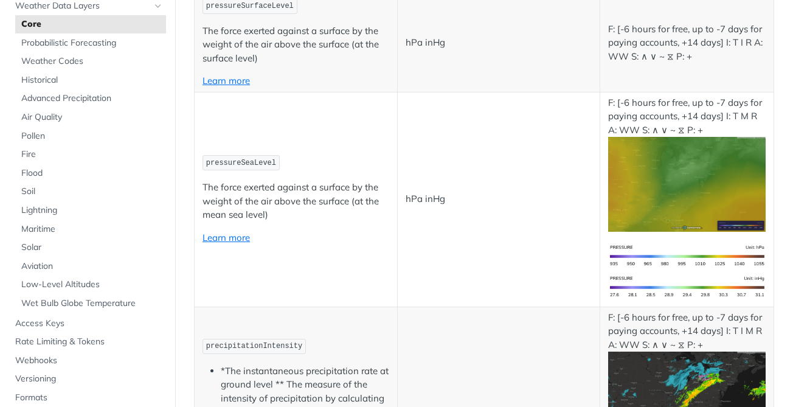
copy span "windSpeed"
drag, startPoint x: 246, startPoint y: 98, endPoint x: 197, endPoint y: 98, distance: 48.7
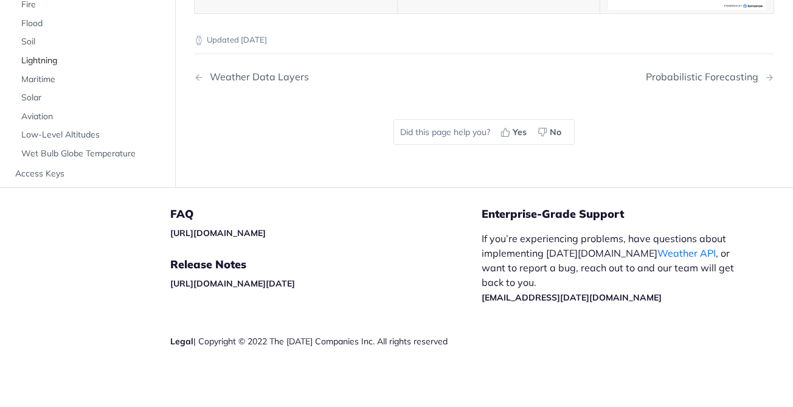
scroll to position [18, 0]
click at [72, 32] on span "Flood" at bounding box center [92, 25] width 142 height 12
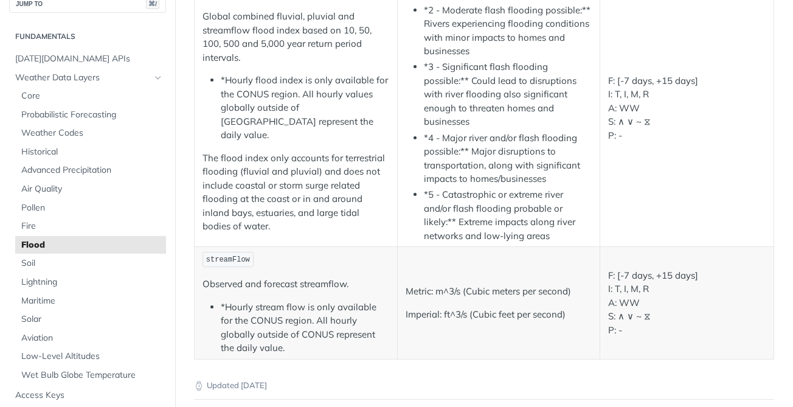
scroll to position [164, 0]
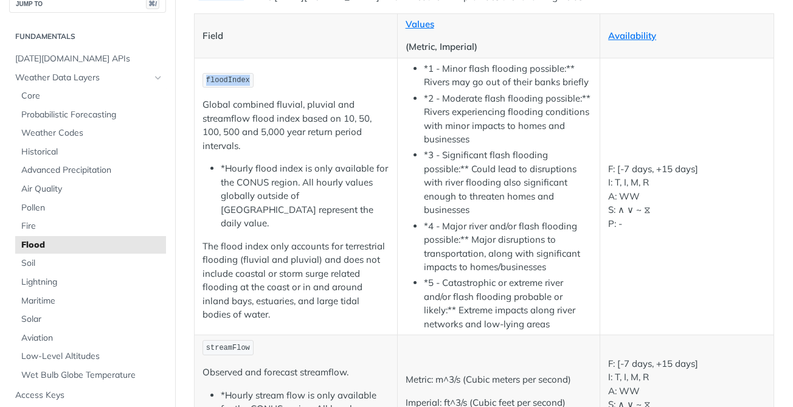
drag, startPoint x: 251, startPoint y: 89, endPoint x: 197, endPoint y: 89, distance: 54.1
click at [197, 89] on td "floodIndex Global combined fluvial, pluvial and streamflow flood index based on…" at bounding box center [296, 196] width 203 height 277
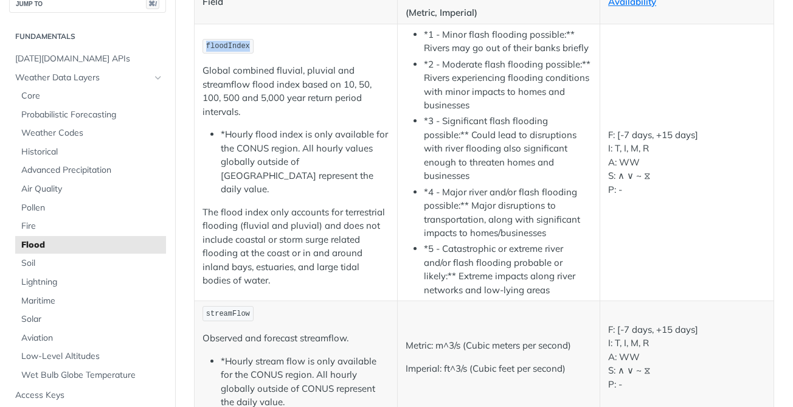
scroll to position [187, 0]
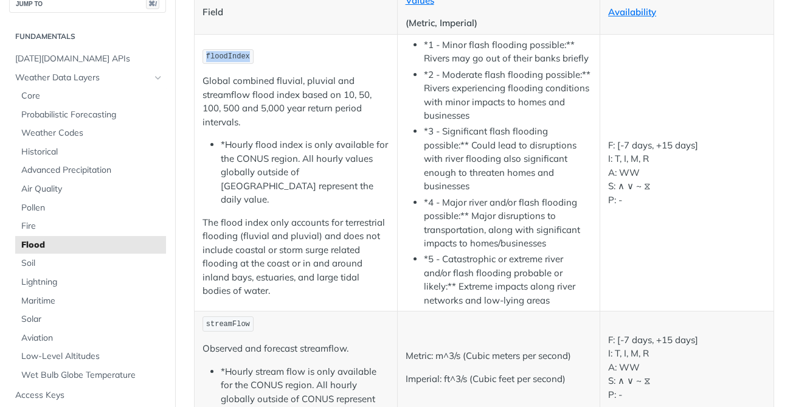
copy span "floodIndex"
click at [86, 169] on span "Advanced Precipitation" at bounding box center [92, 170] width 142 height 12
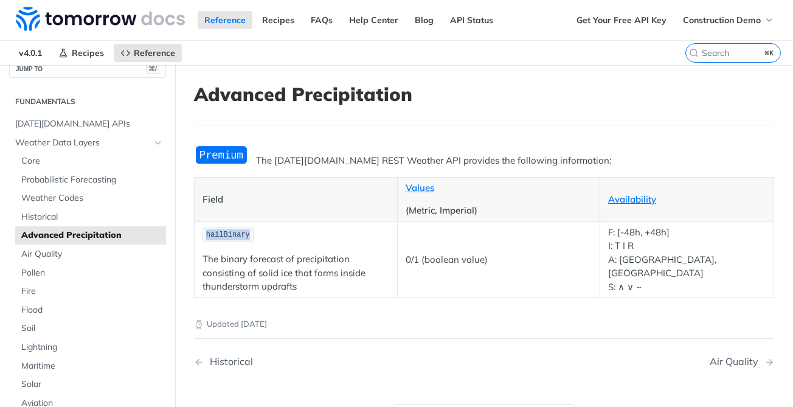
copy span "hailBinary"
drag, startPoint x: 251, startPoint y: 231, endPoint x: 203, endPoint y: 230, distance: 48.0
click at [203, 230] on code "hailBinary" at bounding box center [228, 234] width 51 height 15
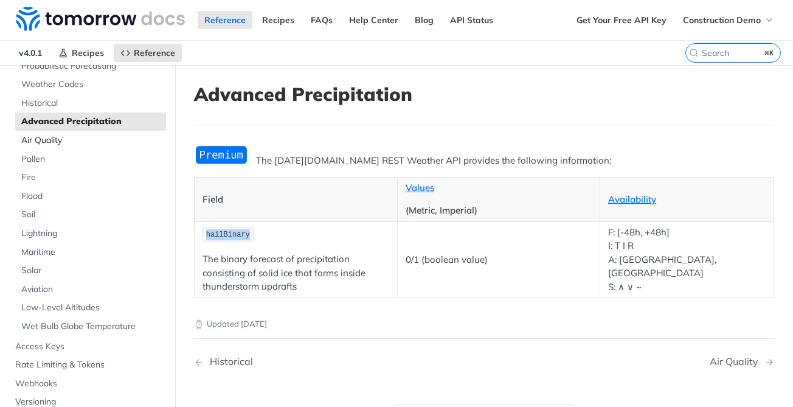
scroll to position [129, 0]
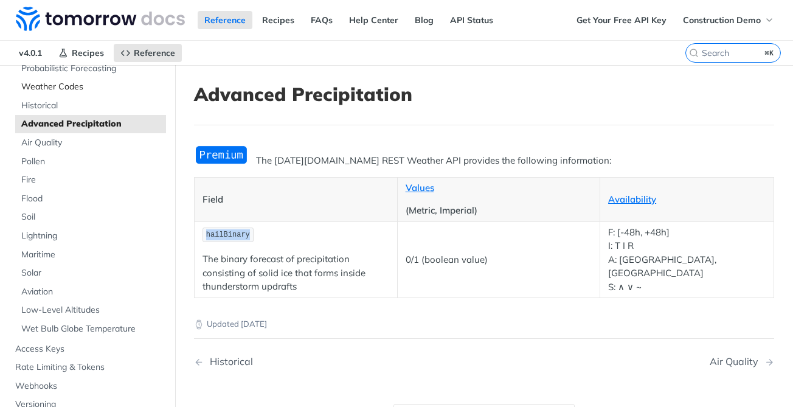
click at [92, 85] on span "Weather Codes" at bounding box center [92, 87] width 142 height 12
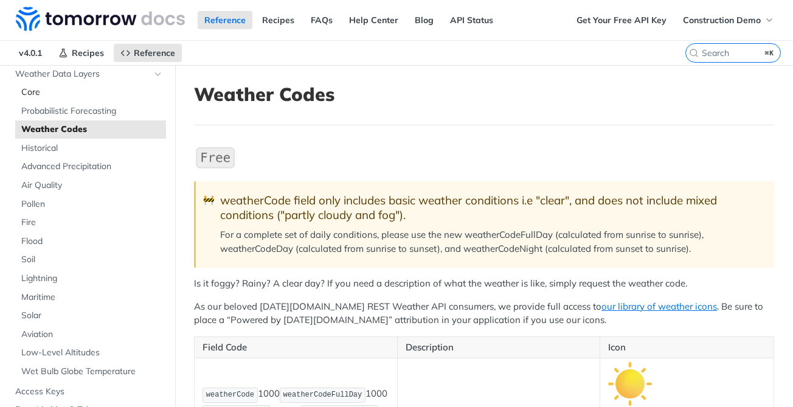
scroll to position [88, 0]
click at [109, 97] on span "Core" at bounding box center [92, 91] width 142 height 12
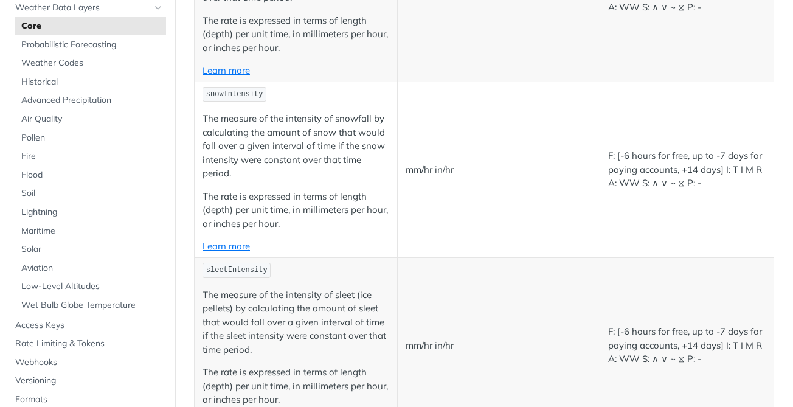
scroll to position [1732, 0]
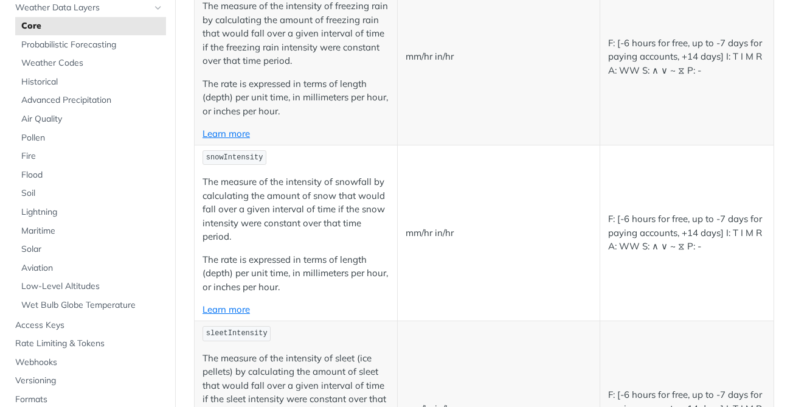
copy span "precipitationIntensity"
drag, startPoint x: 303, startPoint y: 234, endPoint x: 204, endPoint y: 235, distance: 99.1
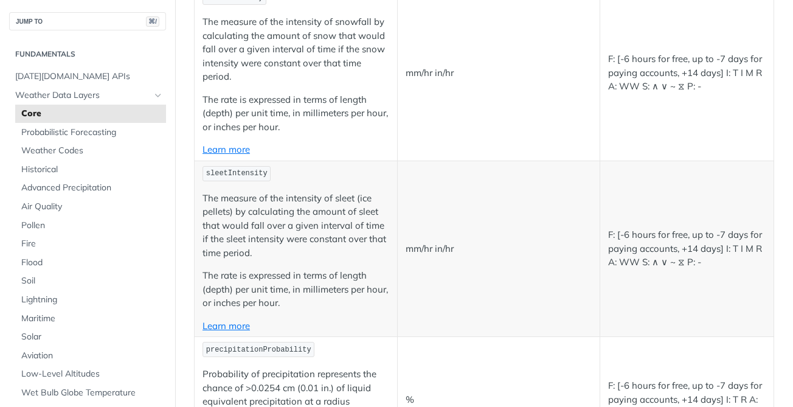
scroll to position [1910, 0]
